Goal: Task Accomplishment & Management: Use online tool/utility

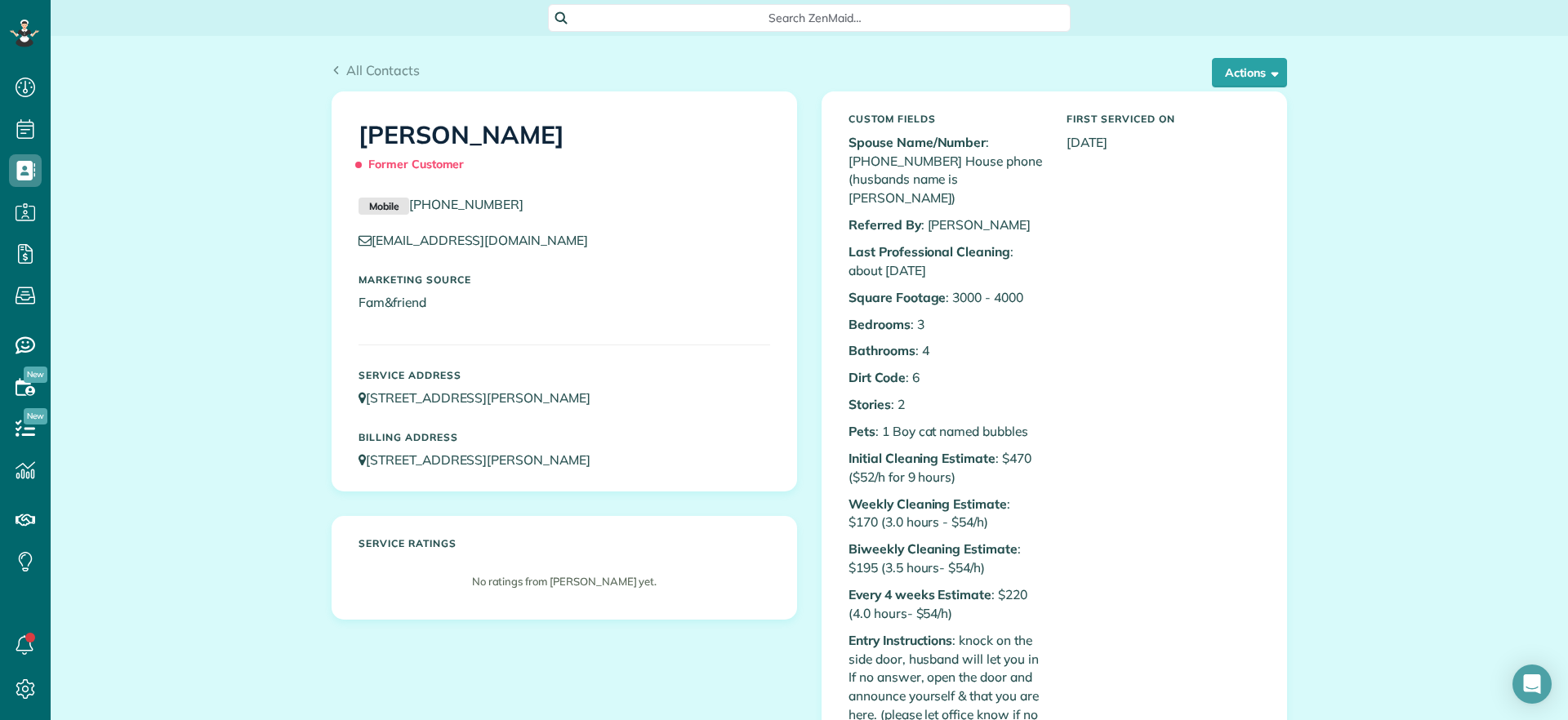
scroll to position [7, 7]
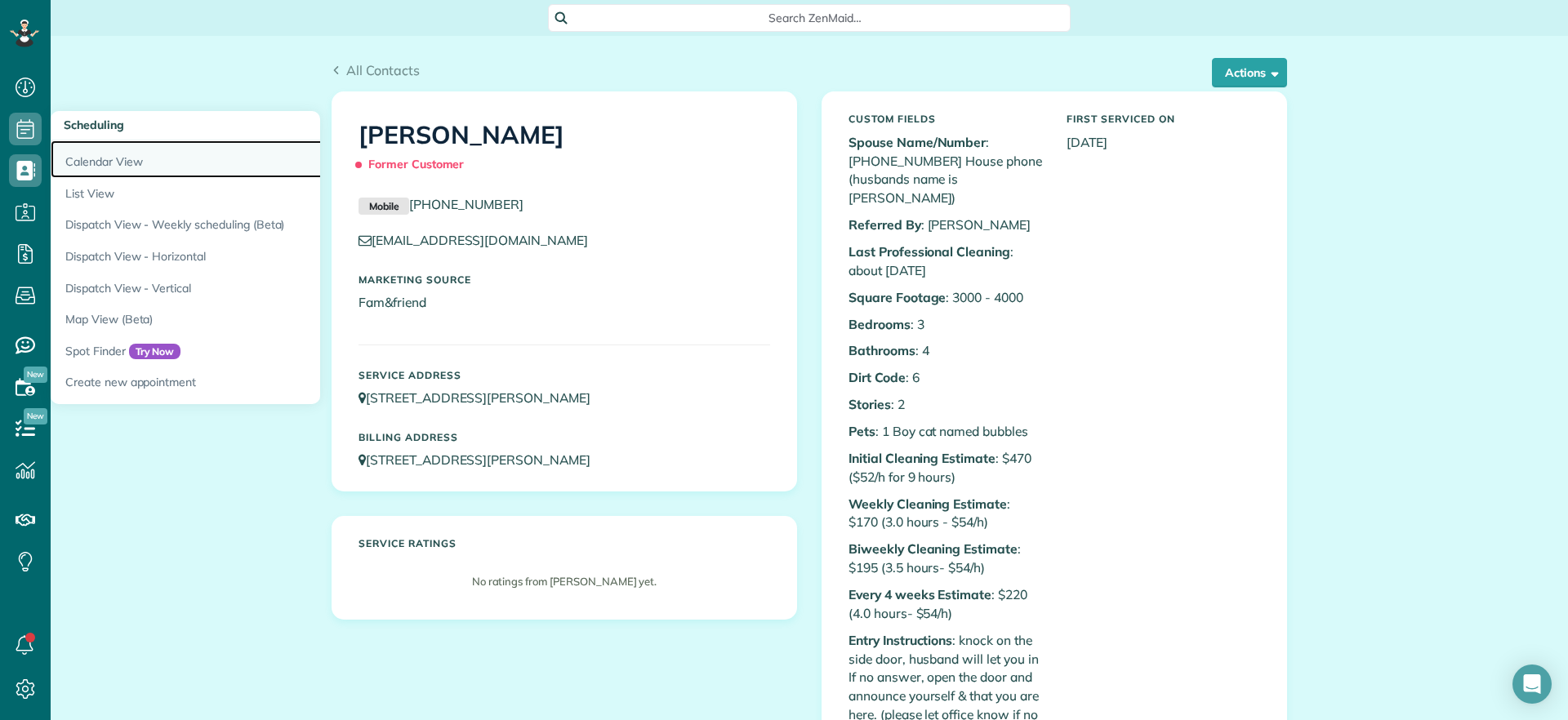
click at [62, 153] on link "Calendar View" at bounding box center [255, 159] width 408 height 38
click at [88, 166] on link "Calendar View" at bounding box center [255, 159] width 408 height 38
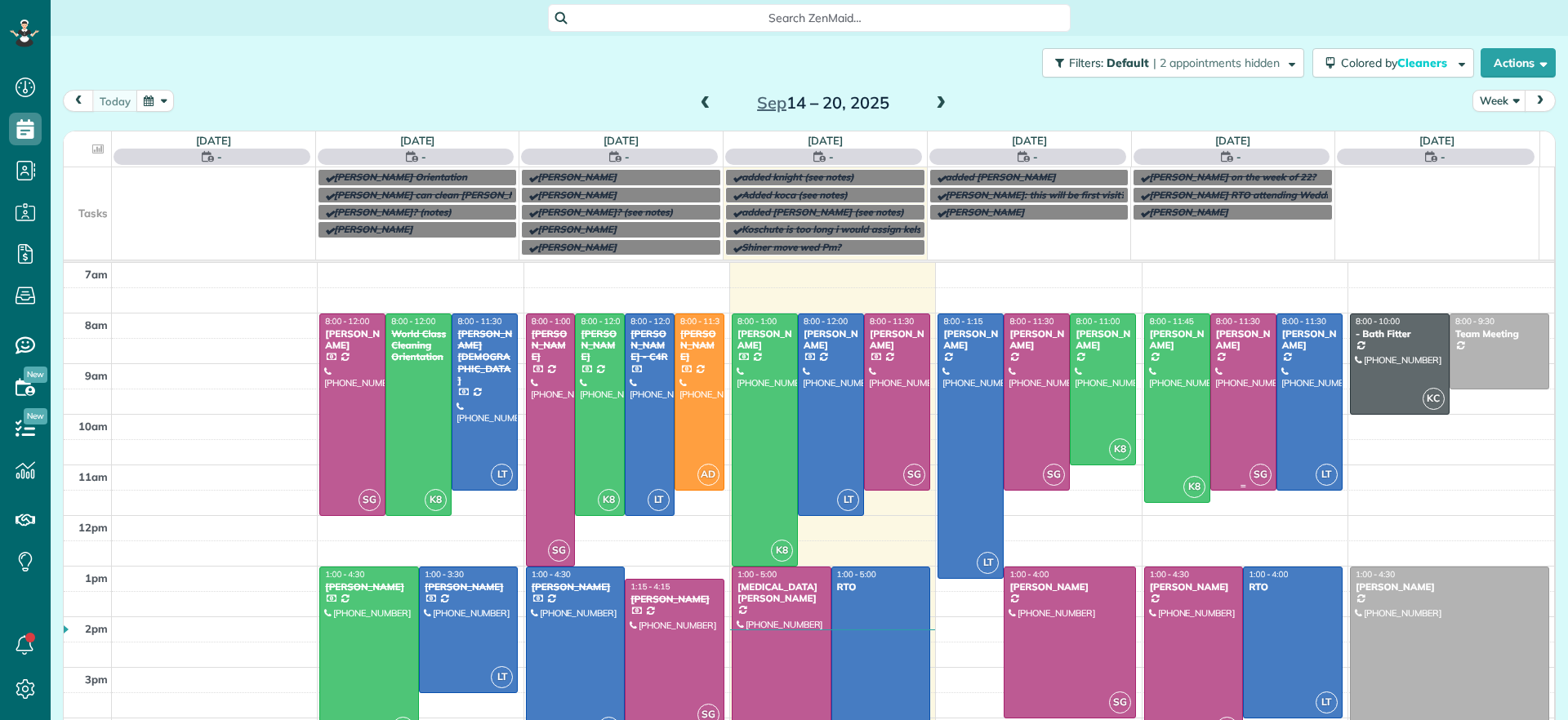
scroll to position [7, 7]
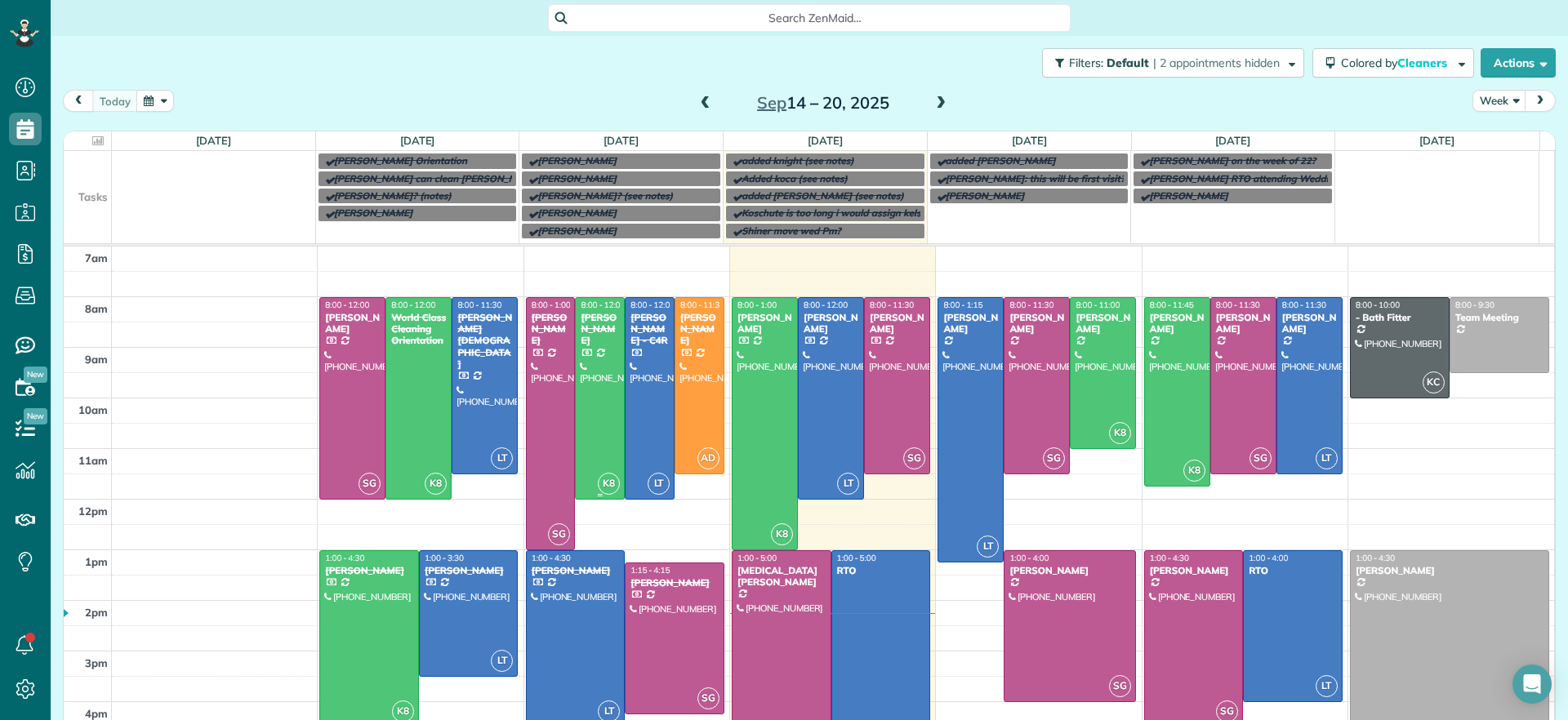
click at [599, 419] on div at bounding box center [599, 399] width 48 height 201
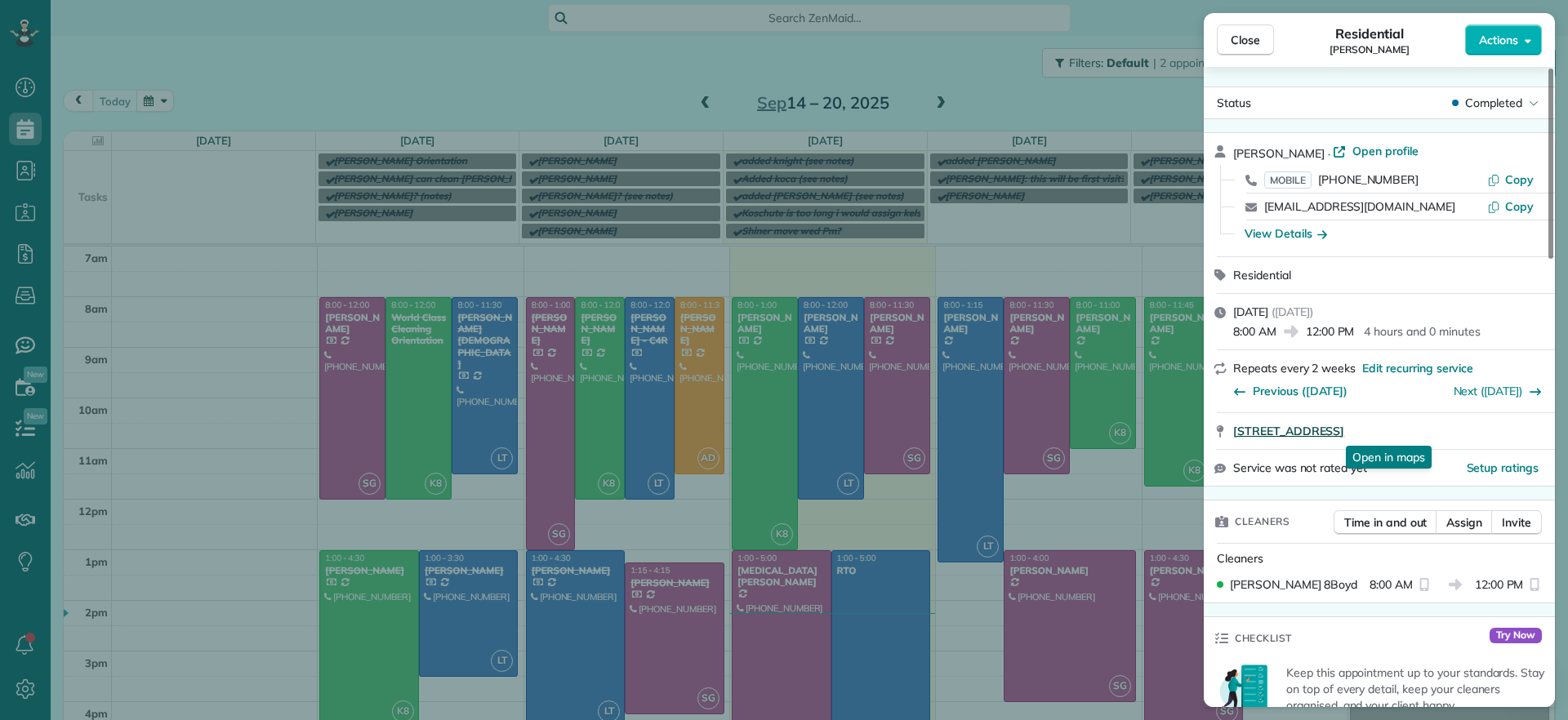
drag, startPoint x: 1231, startPoint y: 440, endPoint x: 1492, endPoint y: 436, distance: 261.0
click at [1492, 436] on div "[STREET_ADDRESS] Open in maps Open in maps" at bounding box center [1379, 431] width 351 height 36
click at [1549, 312] on div "[DATE] ( [DATE] ) 8:00 AM 12:00 PM 4 hours and 0 minutes" at bounding box center [1379, 322] width 351 height 56
click at [1504, 176] on button "Copy" at bounding box center [1511, 180] width 47 height 16
click at [1256, 32] on span "Close" at bounding box center [1246, 40] width 30 height 16
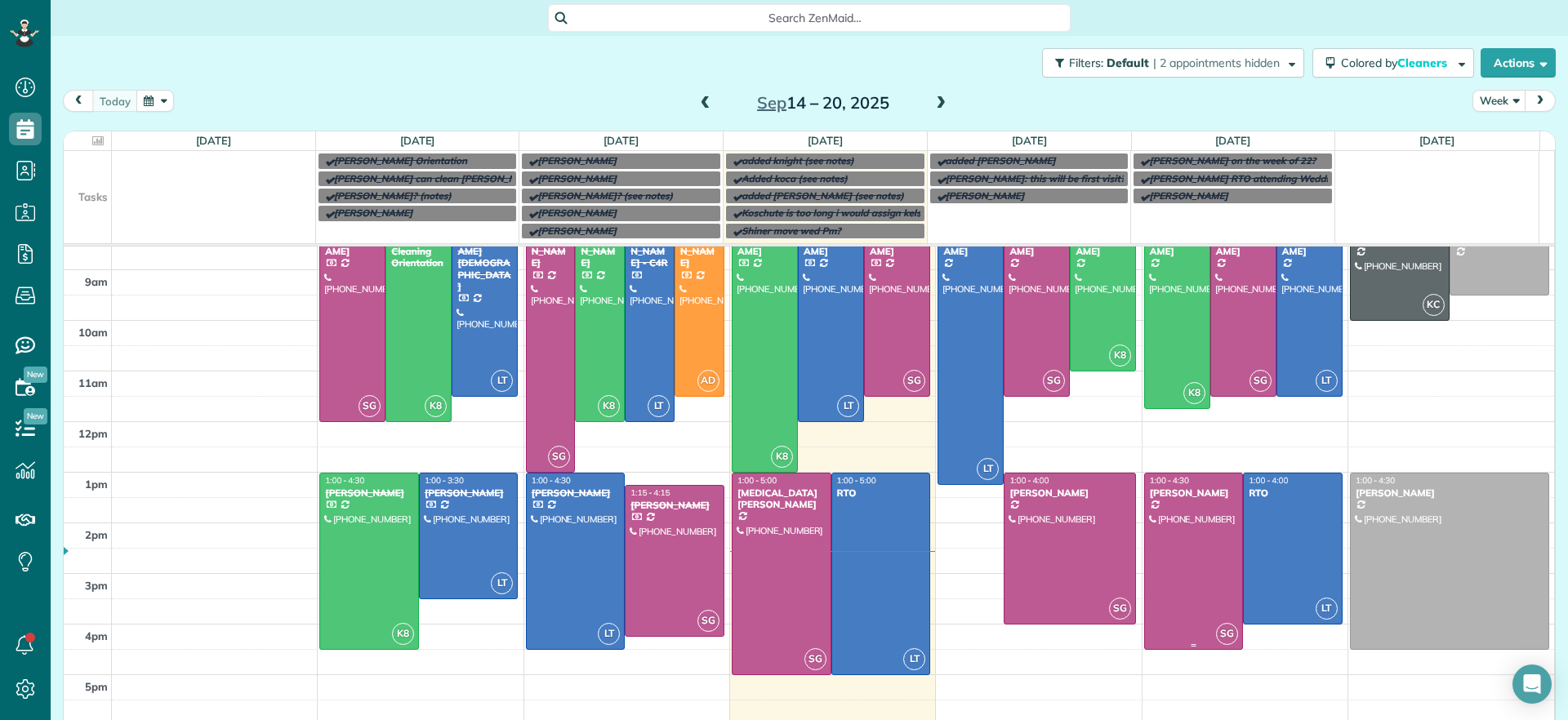
scroll to position [21, 0]
